Goal: Transaction & Acquisition: Purchase product/service

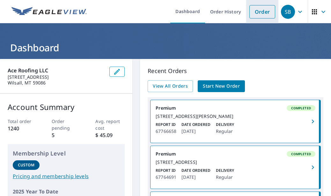
click at [256, 10] on link "Order" at bounding box center [263, 11] width 26 height 13
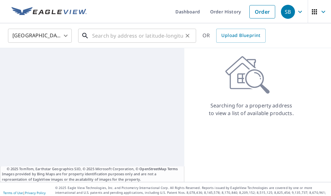
click at [148, 35] on input "text" at bounding box center [137, 36] width 91 height 18
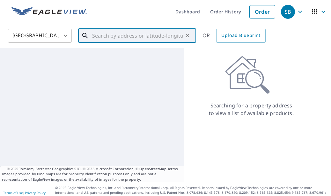
paste input "[STREET_ADDRESS]"
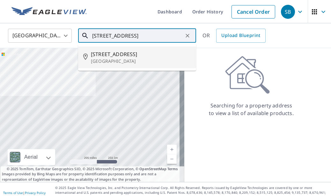
click at [158, 56] on span "[STREET_ADDRESS]" at bounding box center [141, 54] width 100 height 8
type input "[STREET_ADDRESS]"
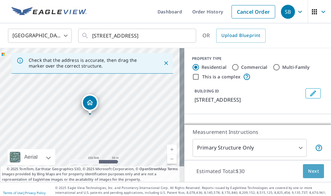
click at [308, 169] on span "Next" at bounding box center [313, 172] width 11 height 8
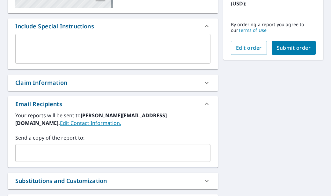
scroll to position [160, 0]
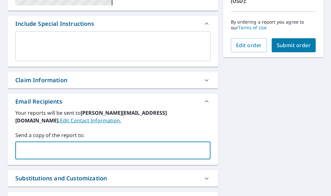
click at [133, 152] on input "text" at bounding box center [108, 151] width 180 height 12
type input "[EMAIL_ADDRESS][DOMAIN_NAME]"
click at [294, 45] on span "Submit order" at bounding box center [294, 45] width 34 height 7
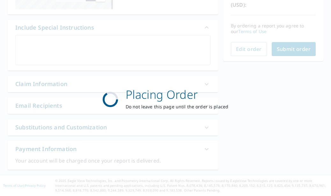
scroll to position [156, 0]
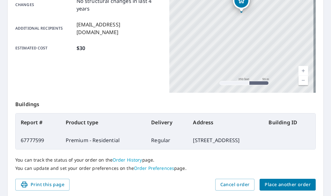
drag, startPoint x: 173, startPoint y: 141, endPoint x: 253, endPoint y: 134, distance: 80.4
click at [251, 141] on td "[STREET_ADDRESS]" at bounding box center [226, 140] width 76 height 18
copy td "[STREET_ADDRESS]"
click at [118, 80] on div "Product type Premium - Residential Delivery method Regular Delivery by [DATE] 1…" at bounding box center [88, 13] width 146 height 160
